Goal: Task Accomplishment & Management: Manage account settings

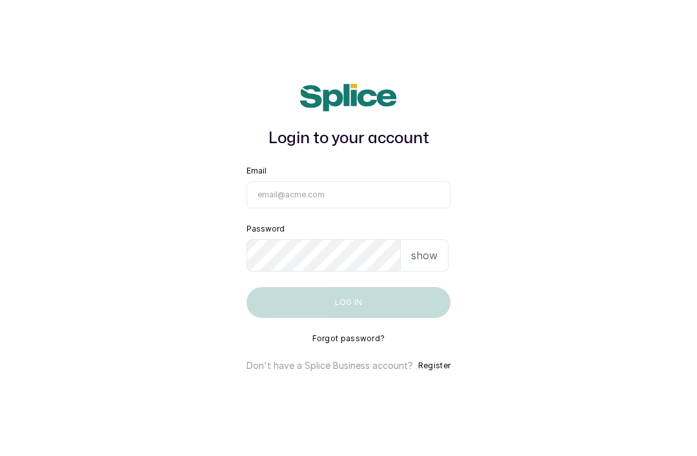
scroll to position [101, 0]
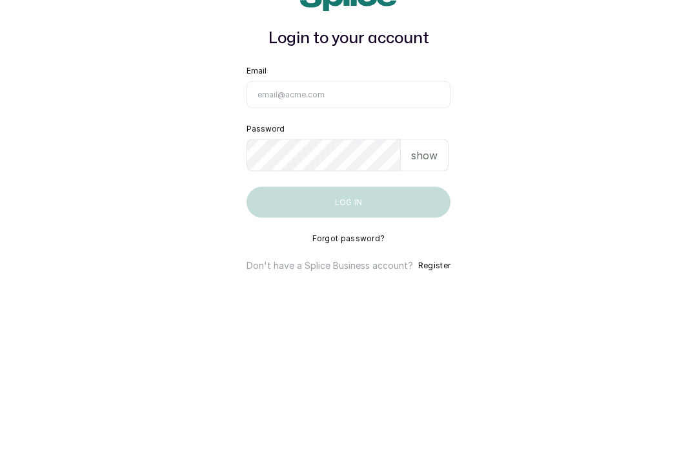
type input "[EMAIL_ADDRESS][DOMAIN_NAME]"
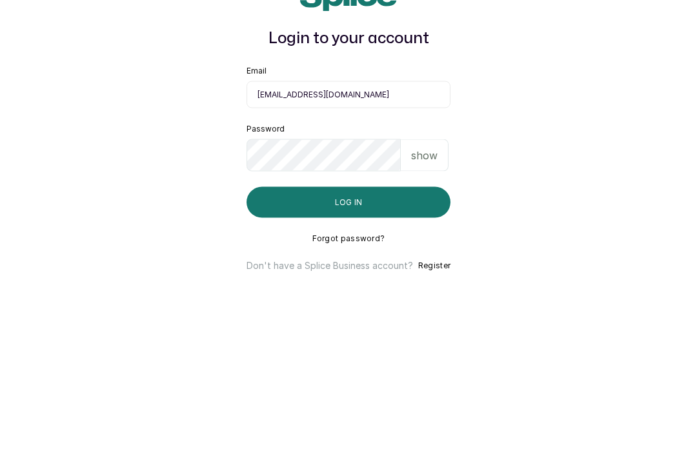
click at [348, 287] on button "Log in" at bounding box center [349, 302] width 204 height 31
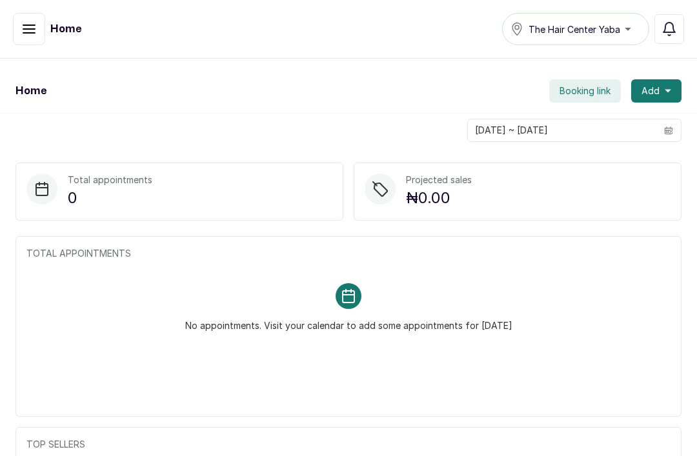
click at [29, 35] on icon "button" at bounding box center [28, 28] width 15 height 15
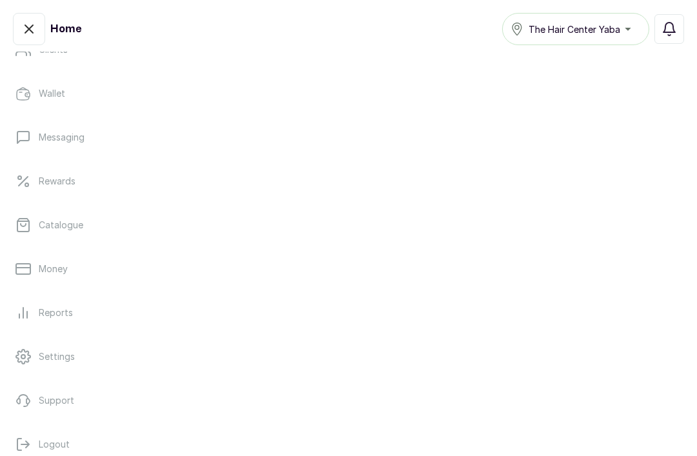
scroll to position [228, 0]
click at [61, 361] on p "Settings" at bounding box center [57, 358] width 36 height 13
